Goal: Task Accomplishment & Management: Complete application form

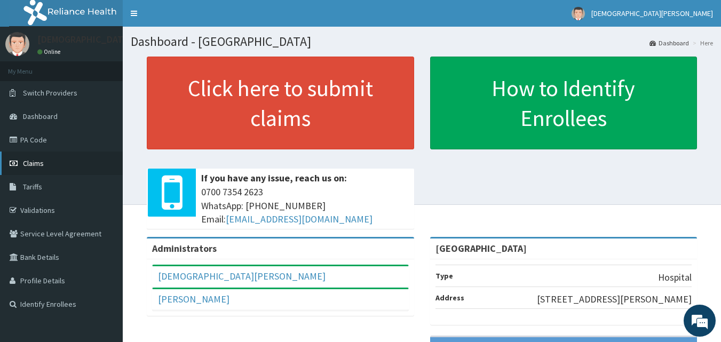
click at [44, 167] on link "Claims" at bounding box center [61, 163] width 123 height 23
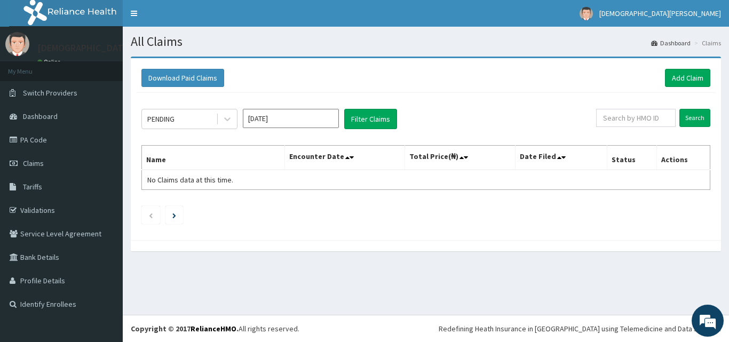
click at [319, 112] on input "[DATE]" at bounding box center [291, 118] width 96 height 19
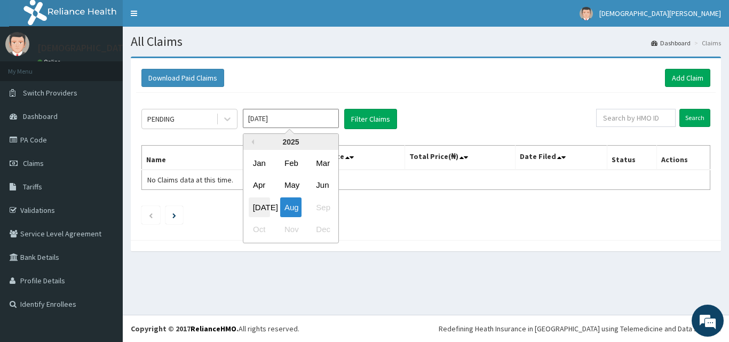
click at [262, 203] on div "[DATE]" at bounding box center [259, 207] width 21 height 20
type input "[DATE]"
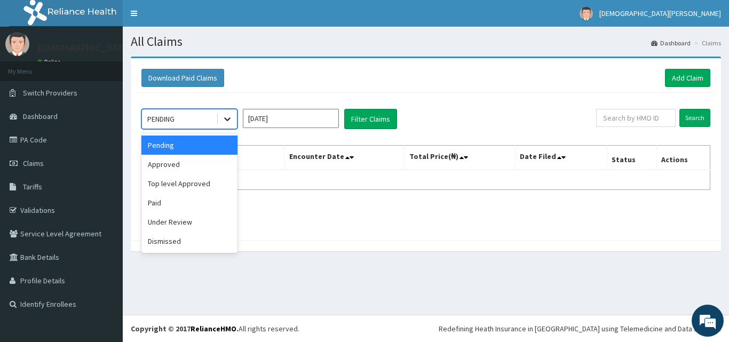
click at [225, 116] on icon at bounding box center [227, 119] width 11 height 11
click at [183, 167] on div "Approved" at bounding box center [189, 164] width 96 height 19
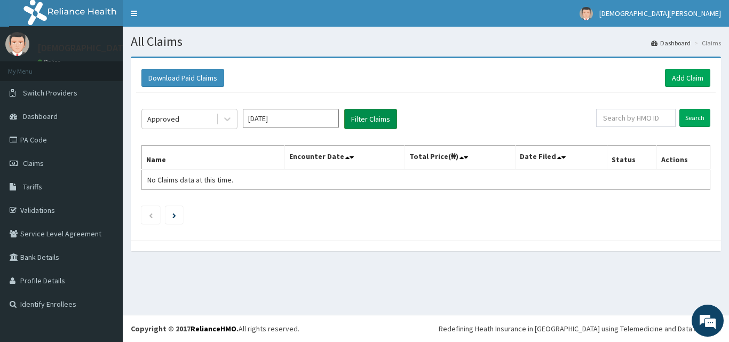
click at [381, 115] on button "Filter Claims" at bounding box center [370, 119] width 53 height 20
click at [365, 121] on button "Filter Claims" at bounding box center [370, 119] width 53 height 20
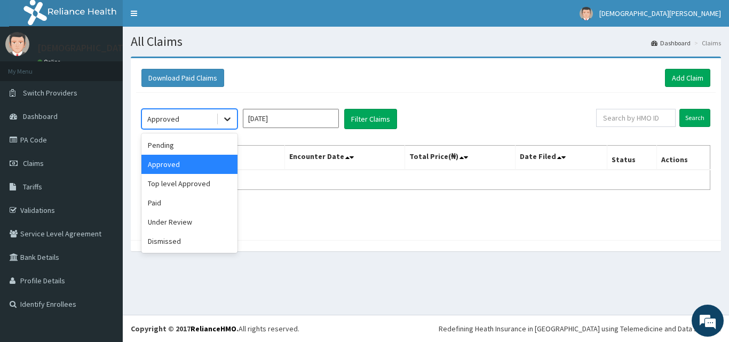
click at [228, 120] on icon at bounding box center [227, 120] width 6 height 4
click at [178, 203] on div "Paid" at bounding box center [189, 202] width 96 height 19
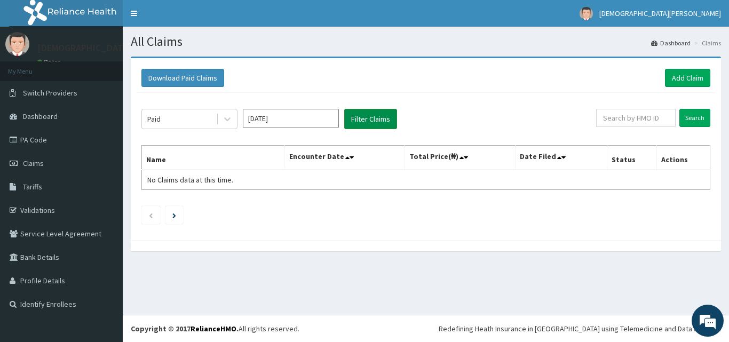
click at [376, 118] on button "Filter Claims" at bounding box center [370, 119] width 53 height 20
click at [365, 124] on button "Filter Claims" at bounding box center [370, 119] width 53 height 20
click at [371, 122] on button "Filter Claims" at bounding box center [370, 119] width 53 height 20
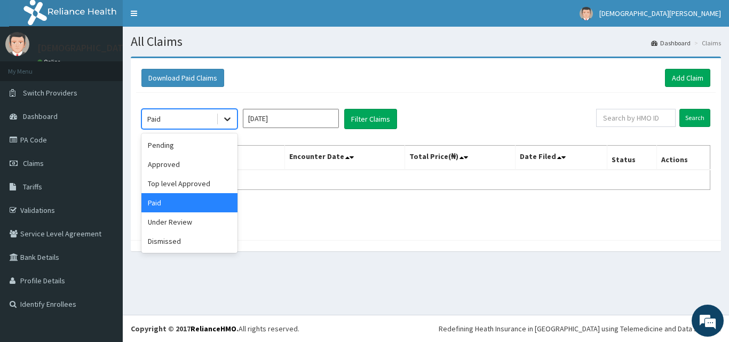
click at [225, 121] on icon at bounding box center [227, 119] width 11 height 11
click at [192, 163] on div "Approved" at bounding box center [189, 164] width 96 height 19
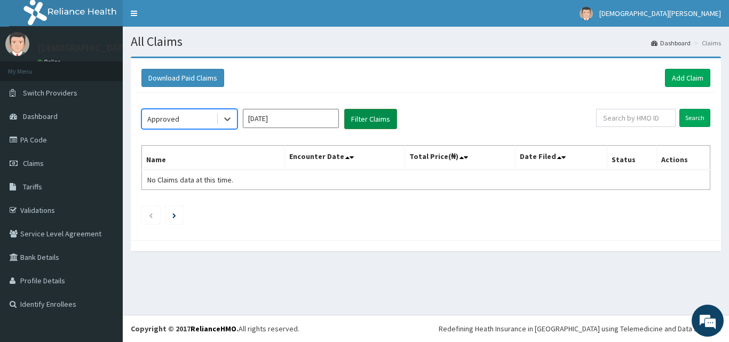
click at [363, 122] on button "Filter Claims" at bounding box center [370, 119] width 53 height 20
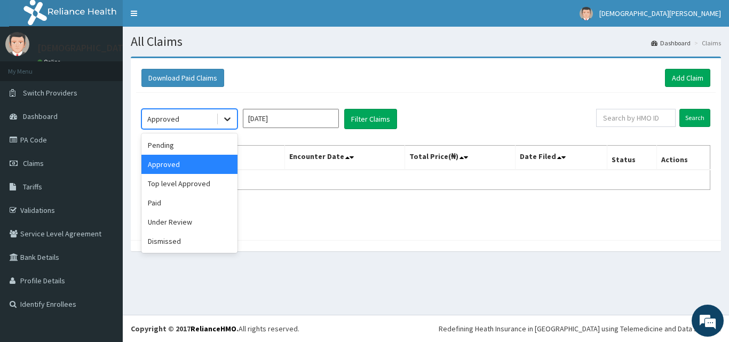
click at [228, 117] on icon at bounding box center [227, 119] width 11 height 11
click at [193, 183] on div "Top level Approved" at bounding box center [189, 183] width 96 height 19
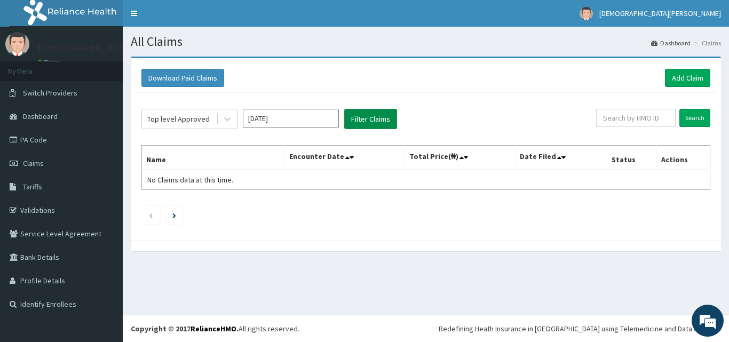
click at [357, 115] on button "Filter Claims" at bounding box center [370, 119] width 53 height 20
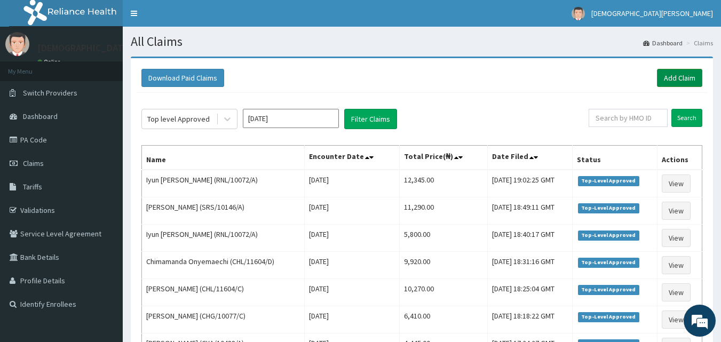
click at [685, 80] on link "Add Claim" at bounding box center [679, 78] width 45 height 18
